Goal: Find specific page/section: Find specific page/section

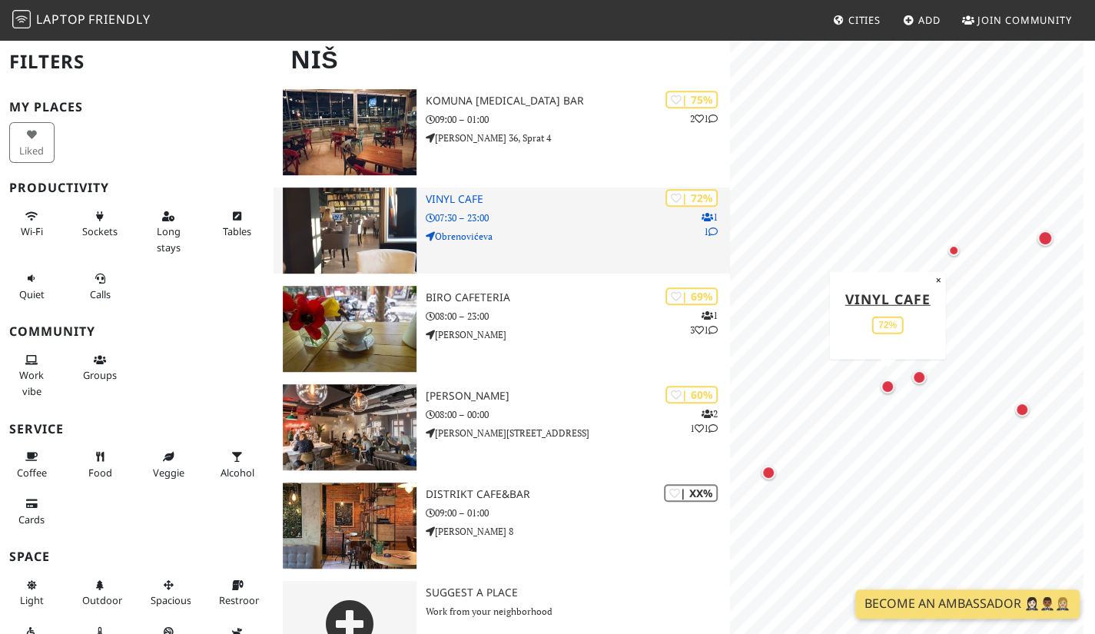
scroll to position [326, 0]
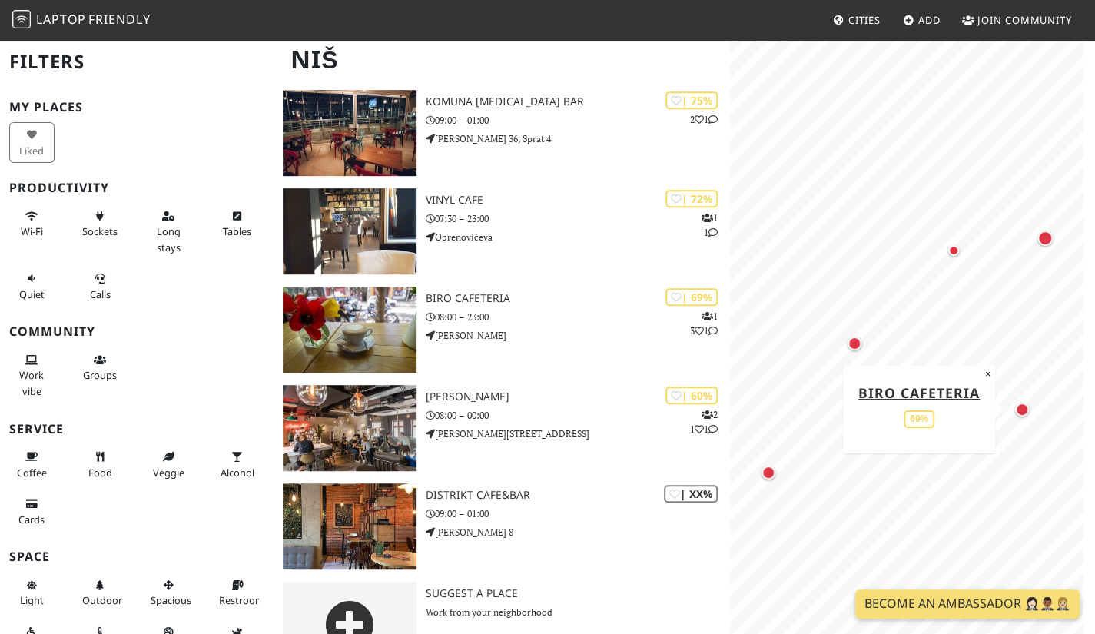
click at [1023, 410] on div "Map marker" at bounding box center [1022, 410] width 14 height 14
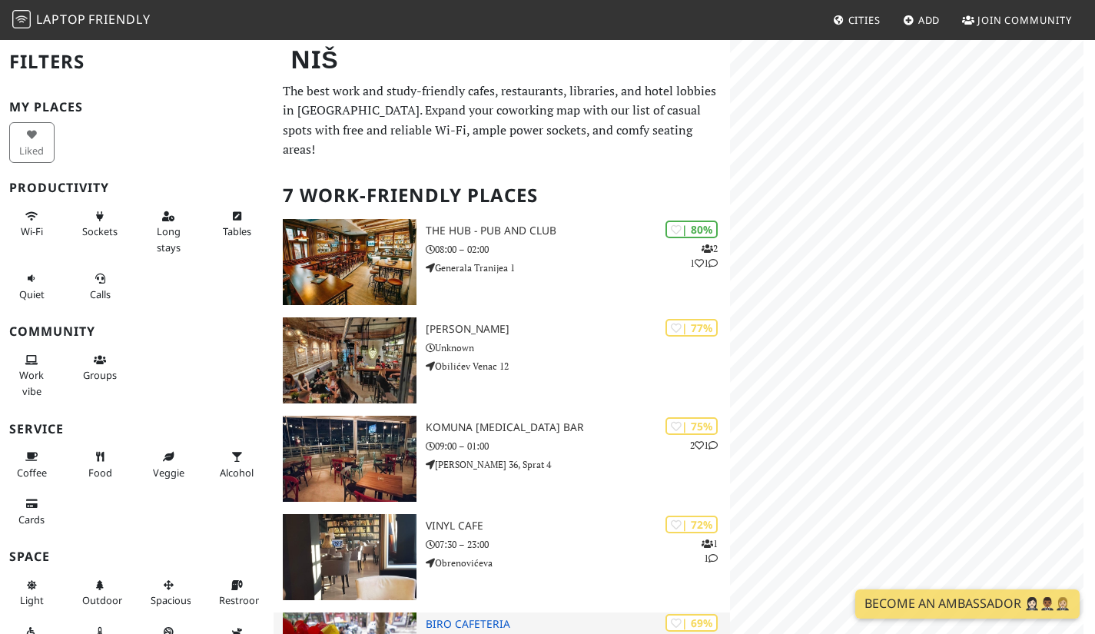
scroll to position [326, 0]
